Goal: Task Accomplishment & Management: Manage account settings

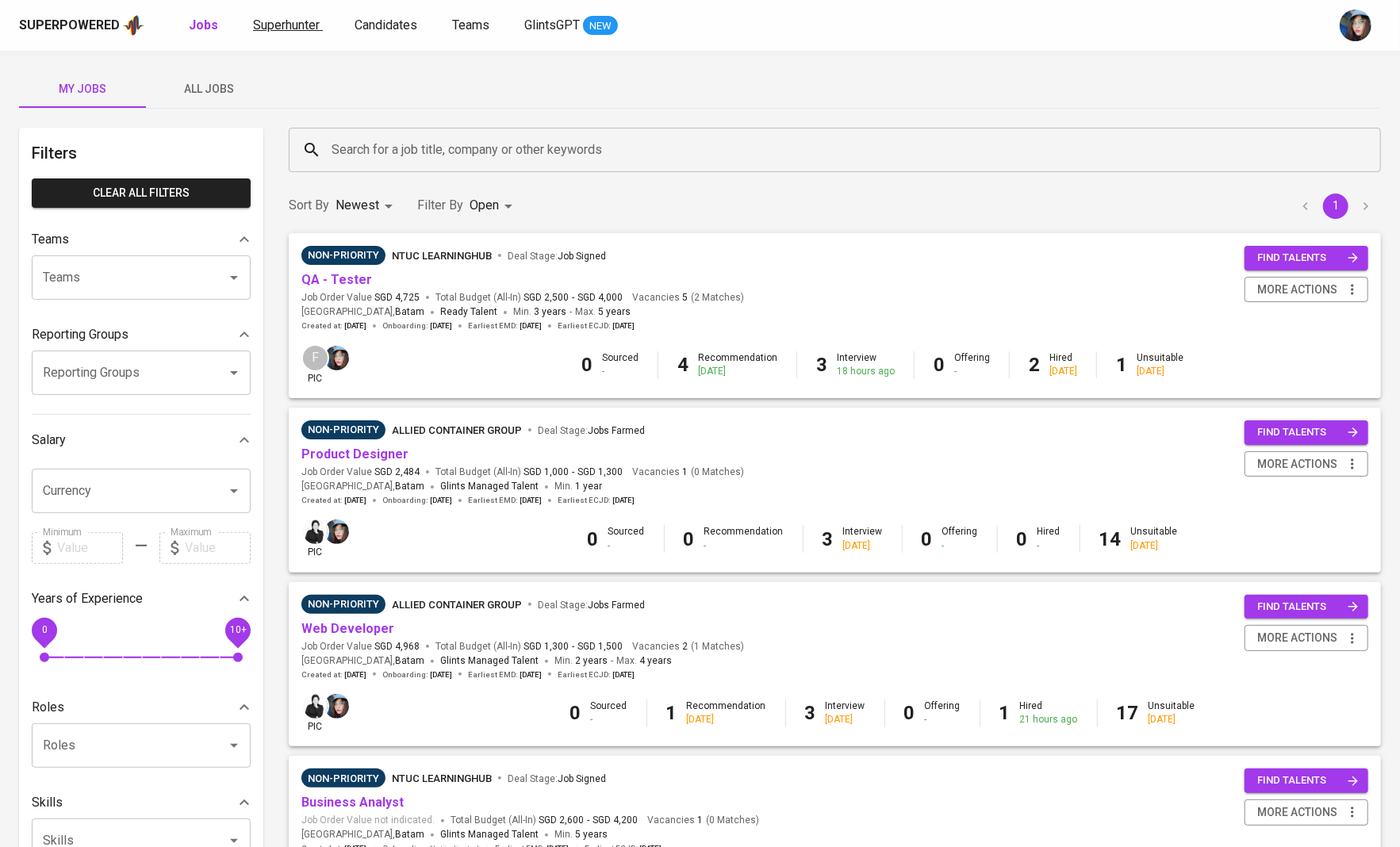
click at [321, 17] on link "Superhunter" at bounding box center [287, 26] width 70 height 20
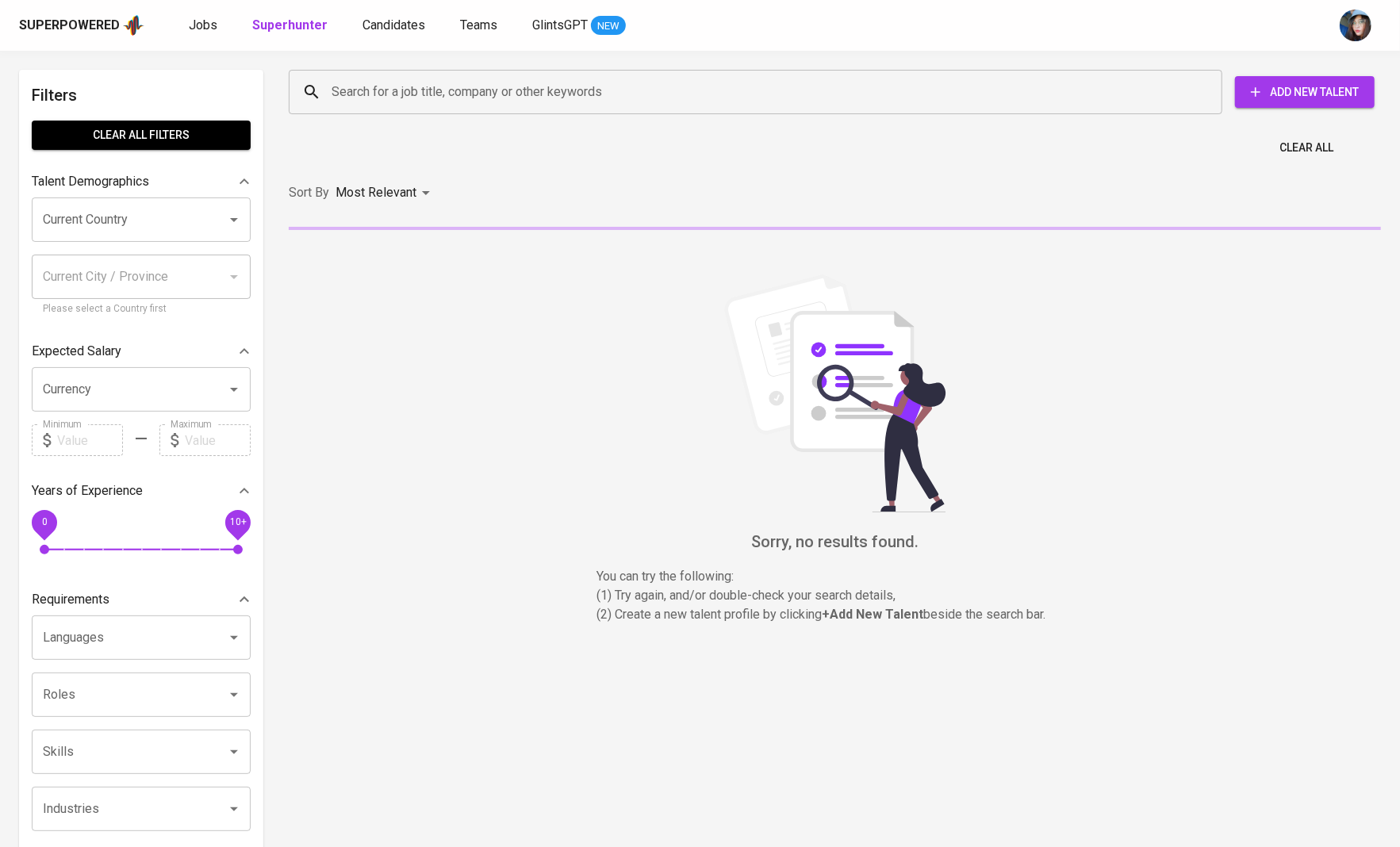
click at [392, 80] on input "Search for a job title, company or other keywords" at bounding box center [760, 91] width 864 height 30
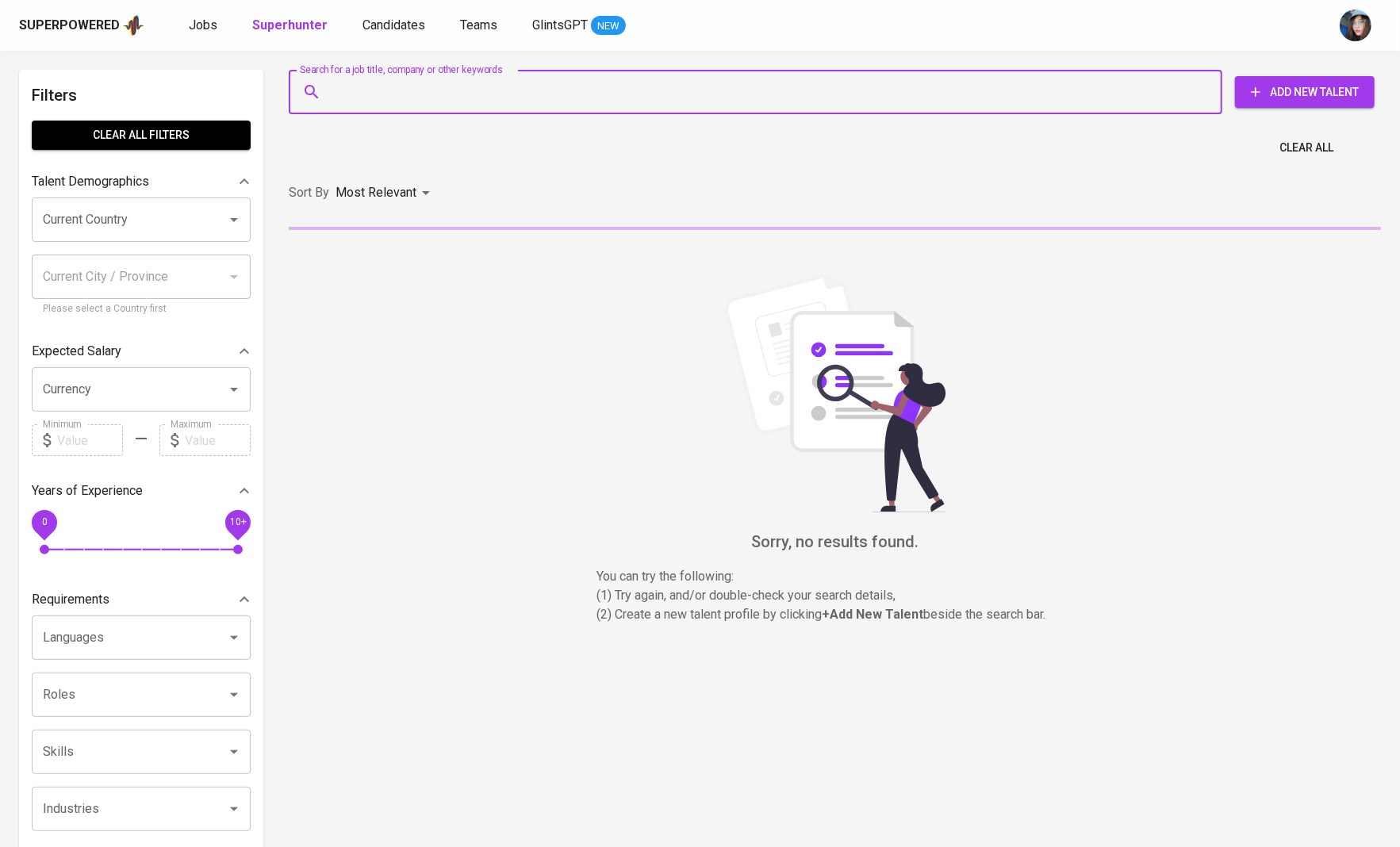
paste input "[EMAIL_ADDRESS][DOMAIN_NAME]"
type input "[EMAIL_ADDRESS][DOMAIN_NAME]"
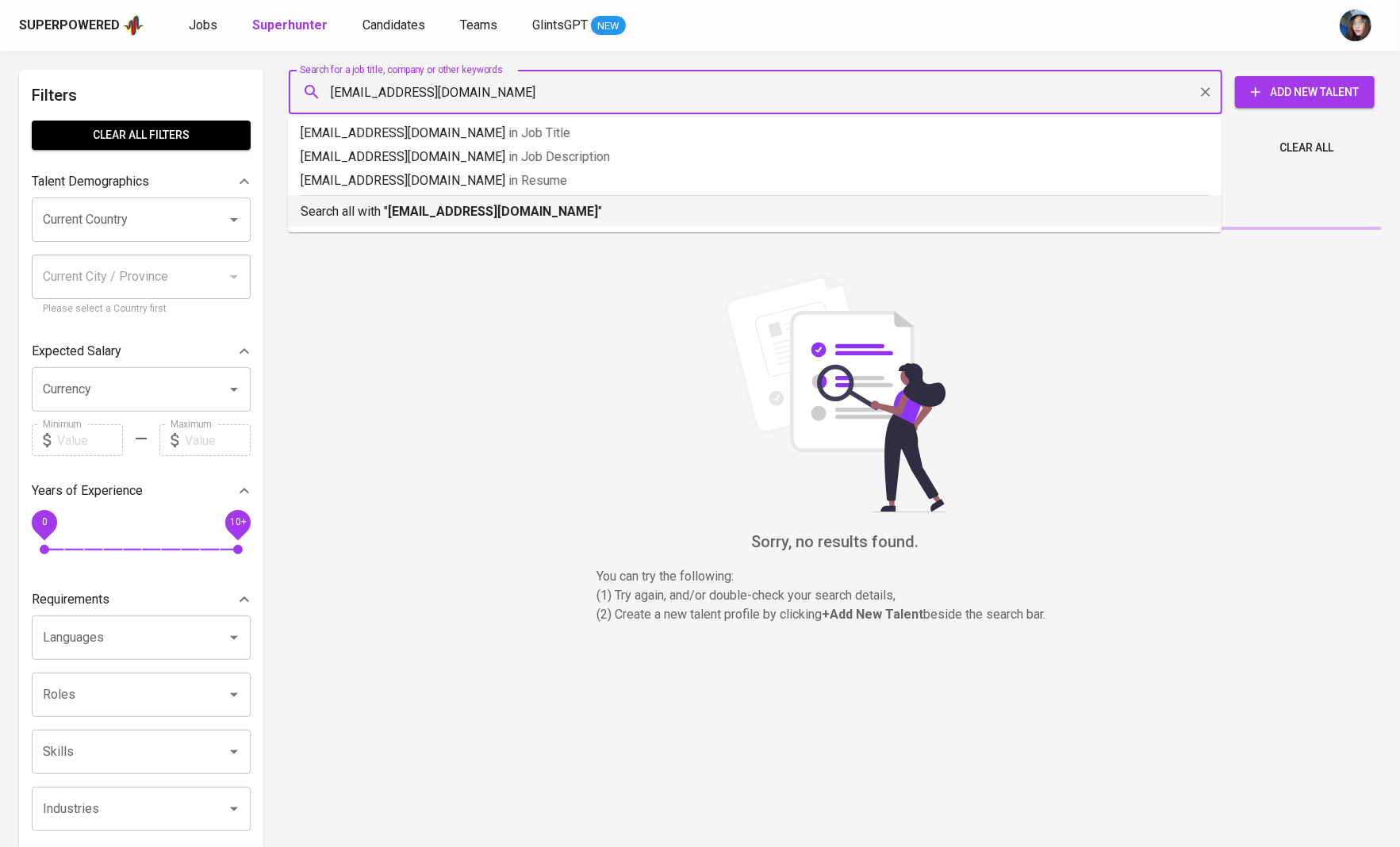
click at [420, 218] on b "[EMAIL_ADDRESS][DOMAIN_NAME]" at bounding box center [493, 211] width 210 height 15
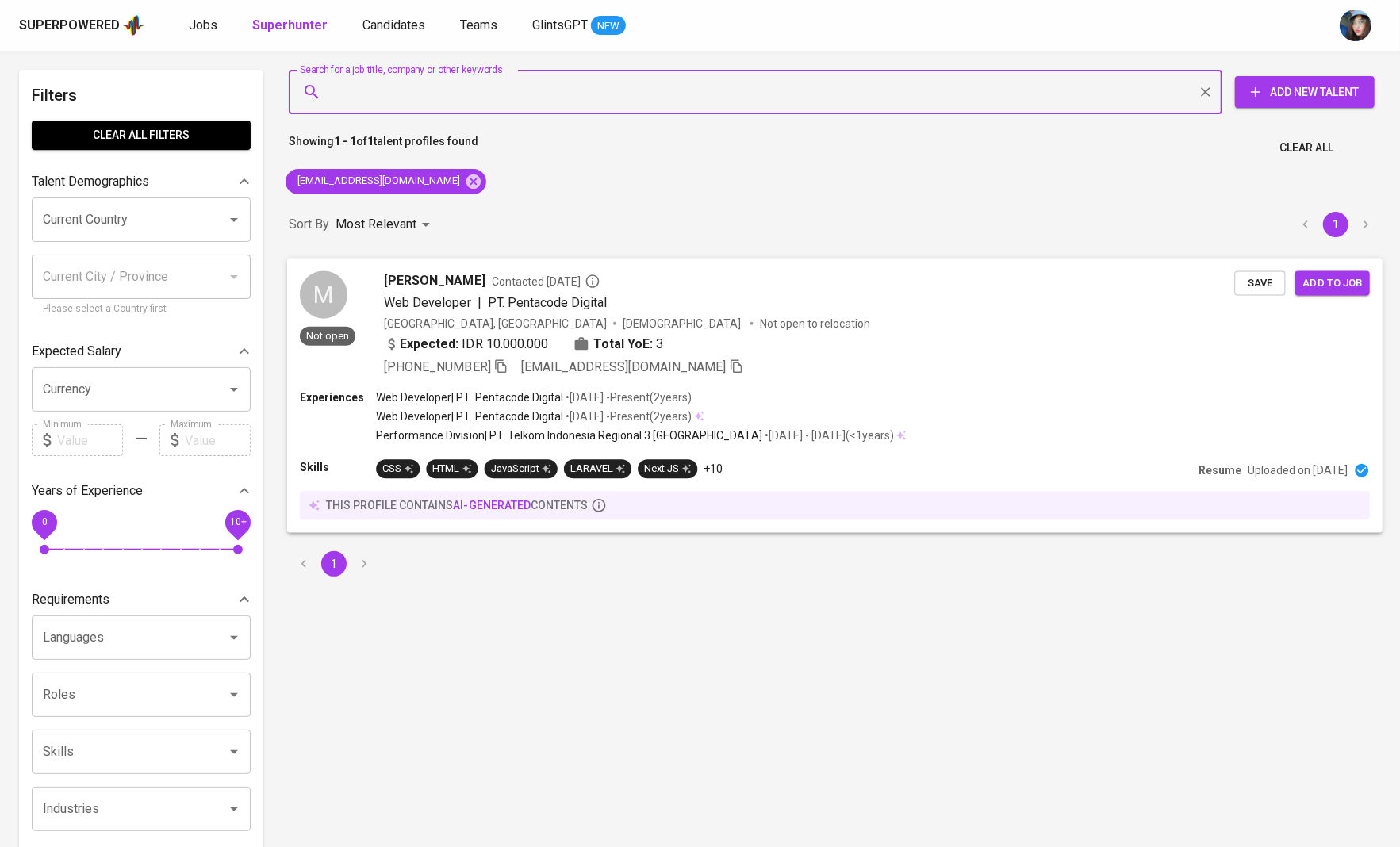
click at [485, 289] on span "[PERSON_NAME]" at bounding box center [434, 280] width 101 height 19
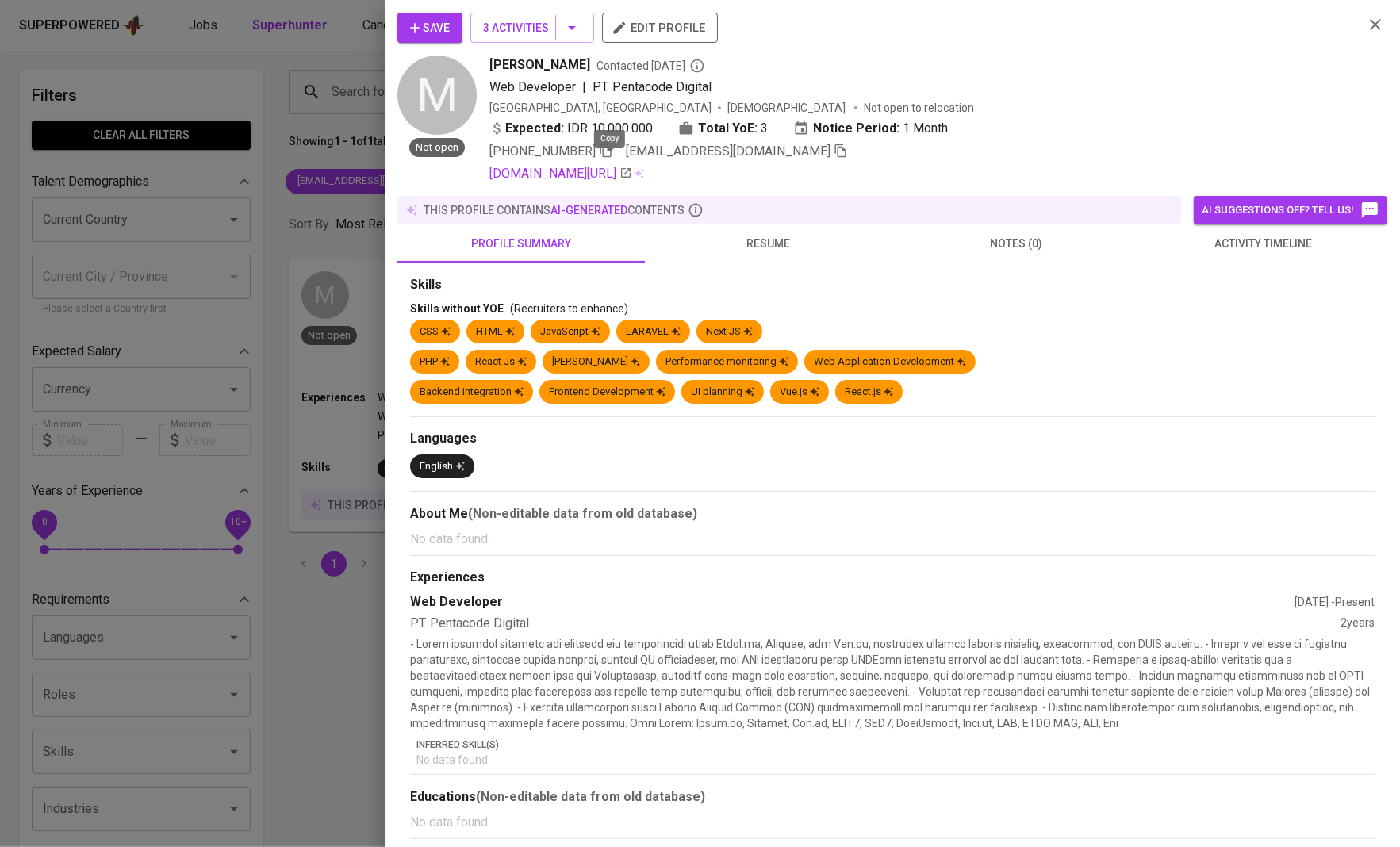
click at [611, 158] on icon "button" at bounding box center [606, 151] width 11 height 14
click at [723, 254] on span "resume" at bounding box center [769, 244] width 229 height 20
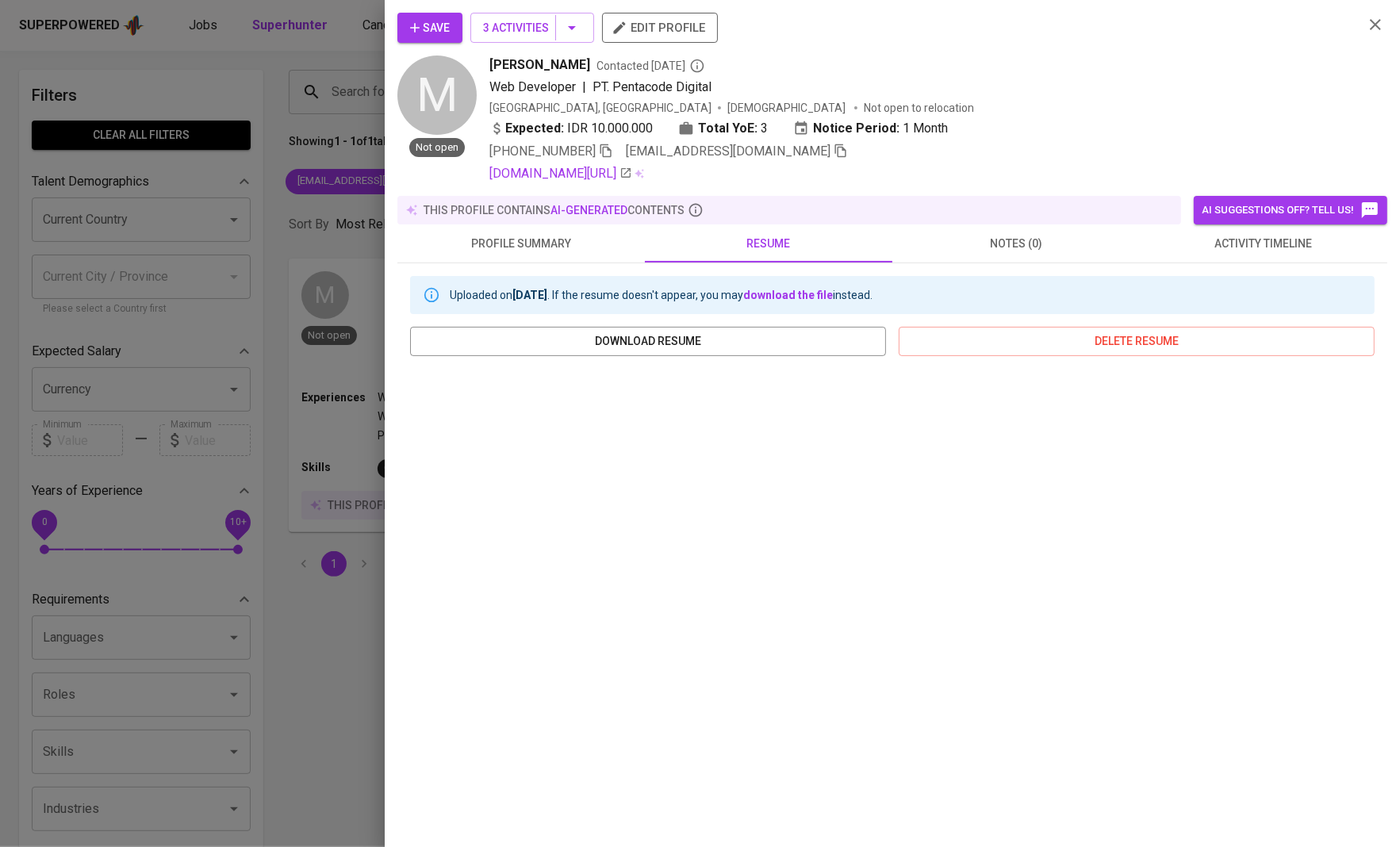
click at [331, 247] on div at bounding box center [700, 424] width 1400 height 847
